Goal: Task Accomplishment & Management: Manage account settings

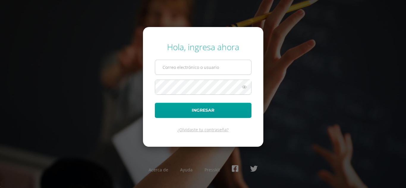
click at [206, 63] on input "text" at bounding box center [203, 67] width 96 height 15
type input "20190263"
click at [155, 103] on button "Ingresar" at bounding box center [203, 110] width 97 height 15
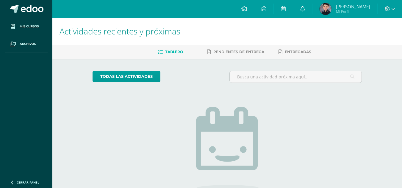
click at [306, 7] on link at bounding box center [302, 9] width 19 height 18
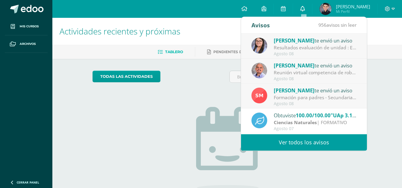
click at [306, 7] on link at bounding box center [302, 9] width 19 height 18
